Goal: Navigation & Orientation: Go to known website

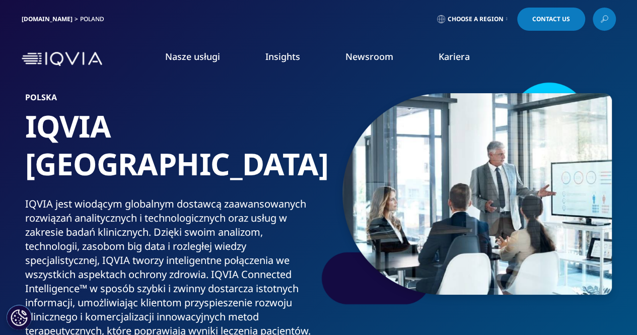
click at [486, 19] on span "Choose a Region" at bounding box center [475, 19] width 56 height 8
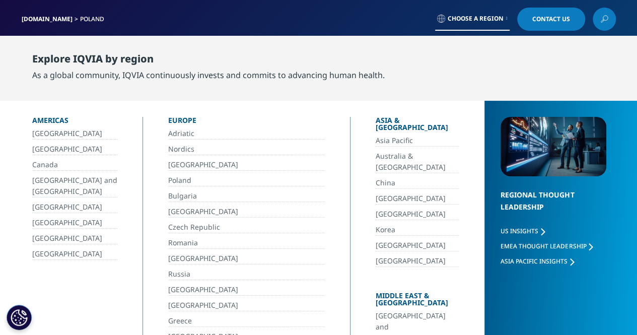
click at [325, 62] on div "Explore IQVIA by region" at bounding box center [208, 61] width 352 height 16
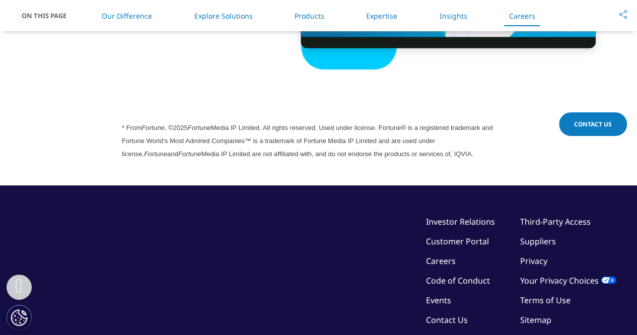
scroll to position [2924, 0]
